Goal: Transaction & Acquisition: Purchase product/service

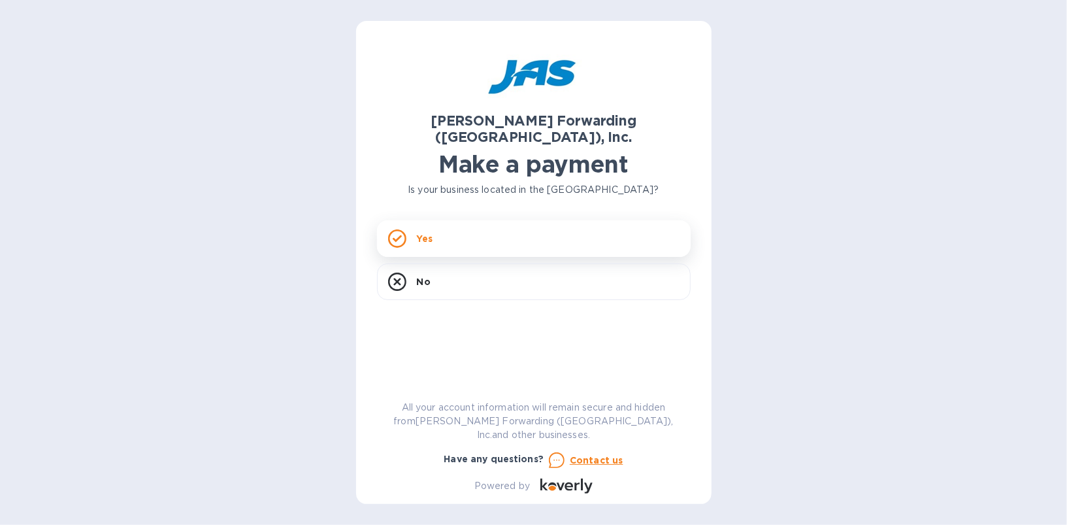
click at [427, 232] on p "Yes" at bounding box center [425, 238] width 16 height 13
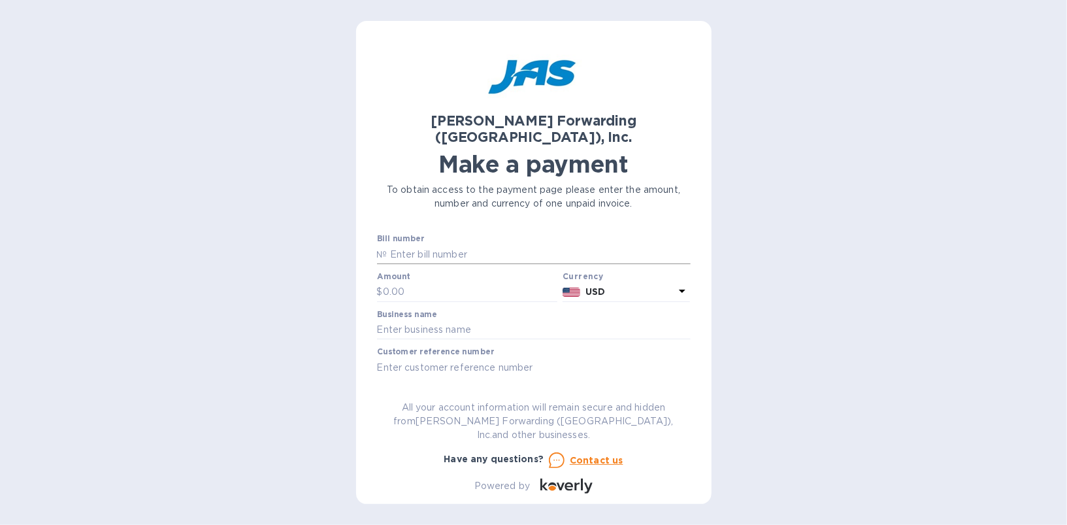
click at [426, 244] on input "text" at bounding box center [539, 254] width 303 height 20
type input "S509085374"
click at [431, 282] on input "text" at bounding box center [470, 292] width 175 height 20
paste input "503.00"
type input "503.00"
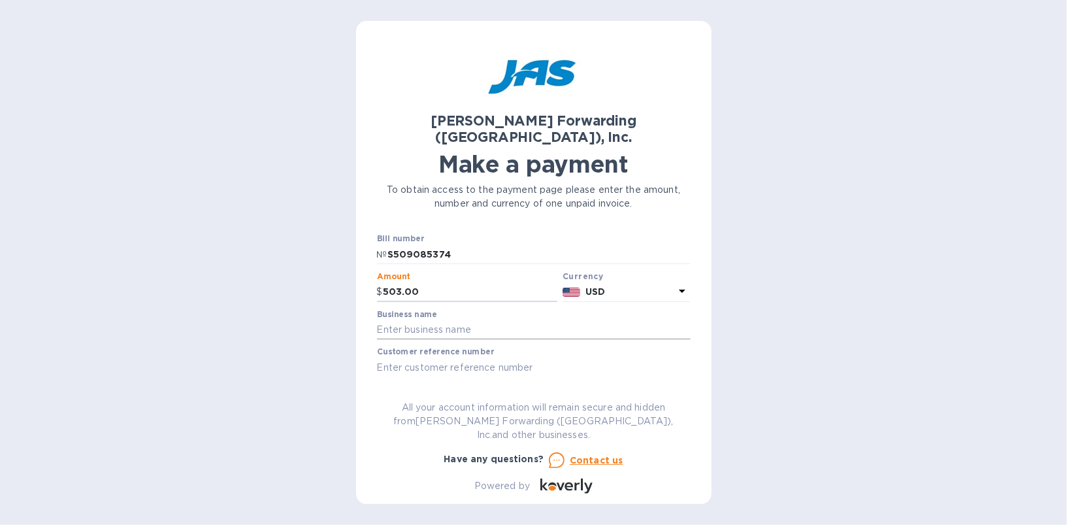
click at [463, 320] on input "text" at bounding box center [534, 330] width 314 height 20
type input "nipskin llc"
click at [481, 358] on input "text" at bounding box center [534, 368] width 314 height 20
type input "NIPSKILFY"
click at [504, 395] on button "Go to payment page" at bounding box center [534, 408] width 314 height 26
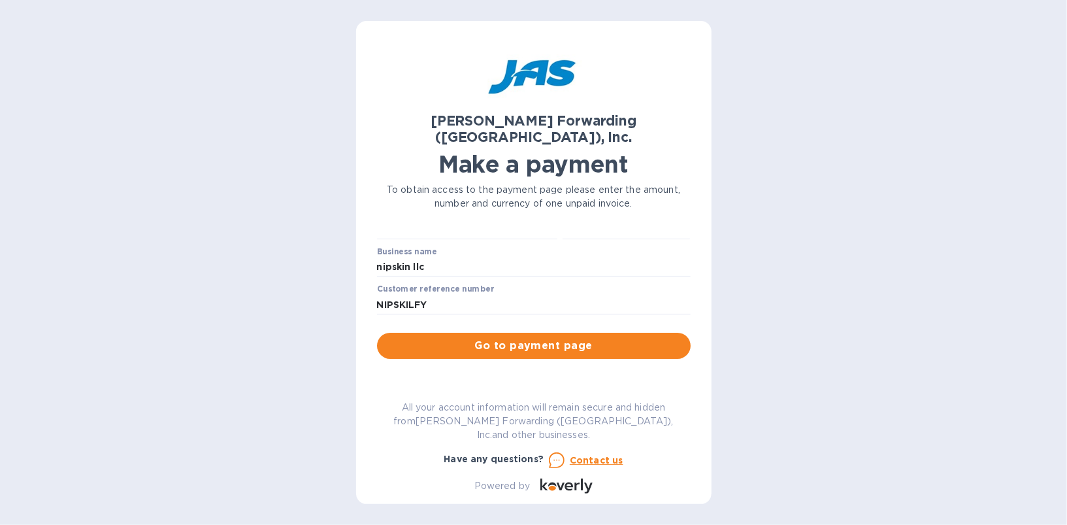
scroll to position [63, 0]
